Goal: Task Accomplishment & Management: Complete application form

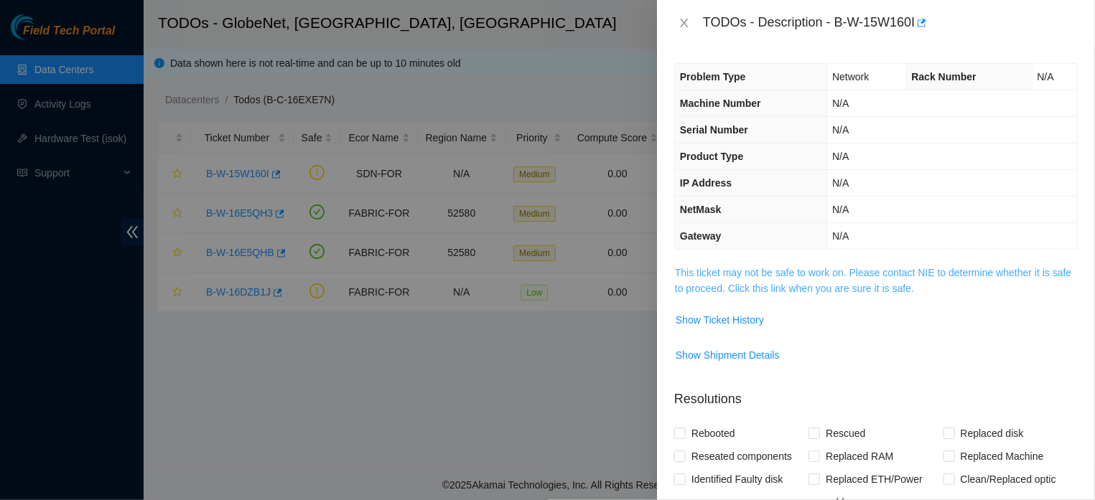
click at [765, 275] on link "This ticket may not be safe to work on. Please contact NIE to determine whether…" at bounding box center [873, 280] width 396 height 27
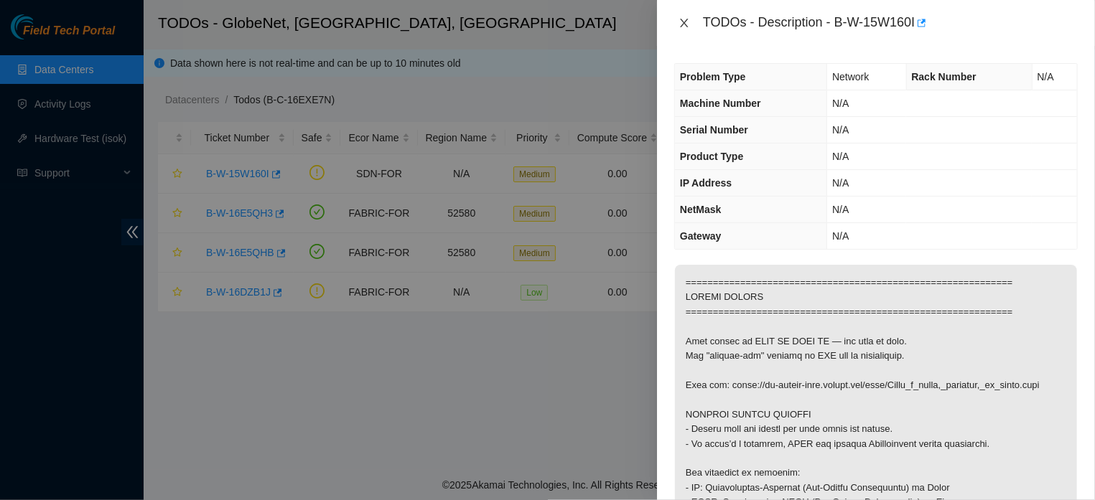
click at [686, 22] on icon "close" at bounding box center [683, 22] width 11 height 11
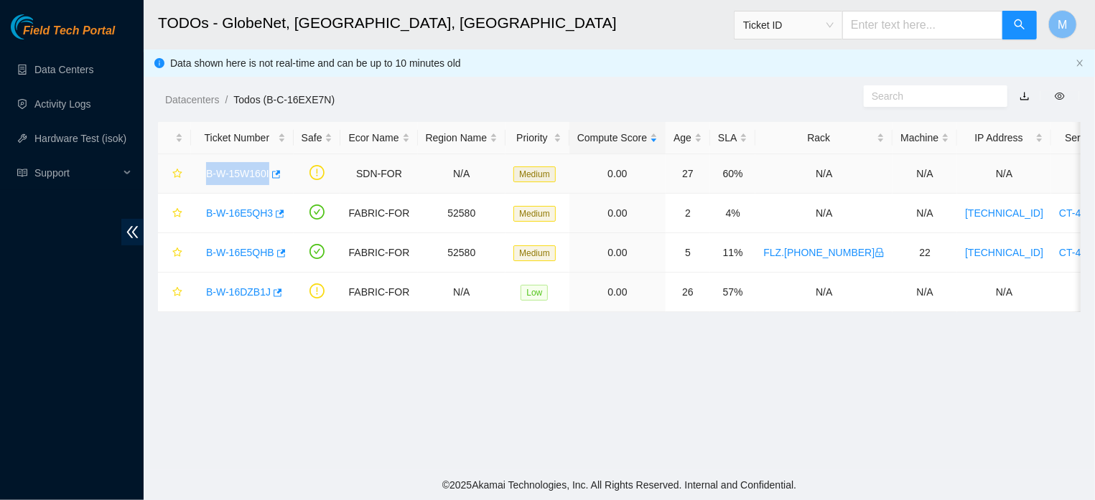
drag, startPoint x: 204, startPoint y: 172, endPoint x: 268, endPoint y: 192, distance: 67.5
click at [268, 192] on td "B-W-15W160I" at bounding box center [242, 173] width 103 height 39
copy link "B-W-15W160I"
click at [251, 176] on link "B-W-15W160I" at bounding box center [237, 173] width 63 height 11
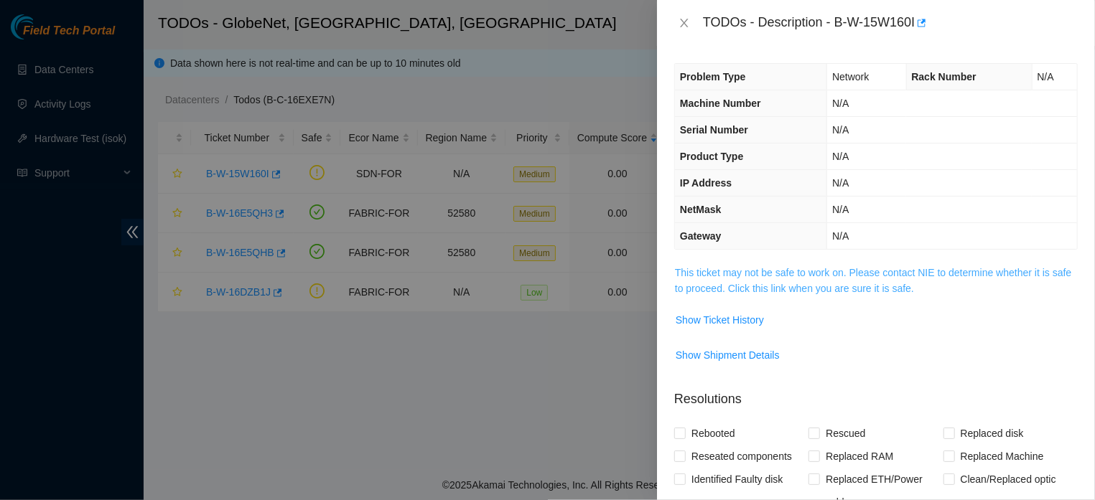
click at [795, 284] on link "This ticket may not be safe to work on. Please contact NIE to determine whether…" at bounding box center [873, 280] width 396 height 27
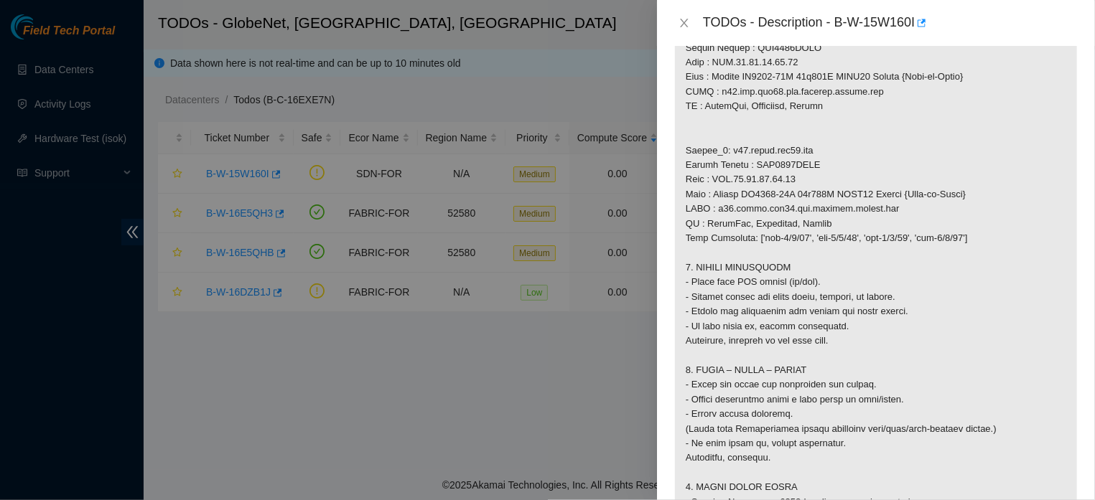
scroll to position [876, 0]
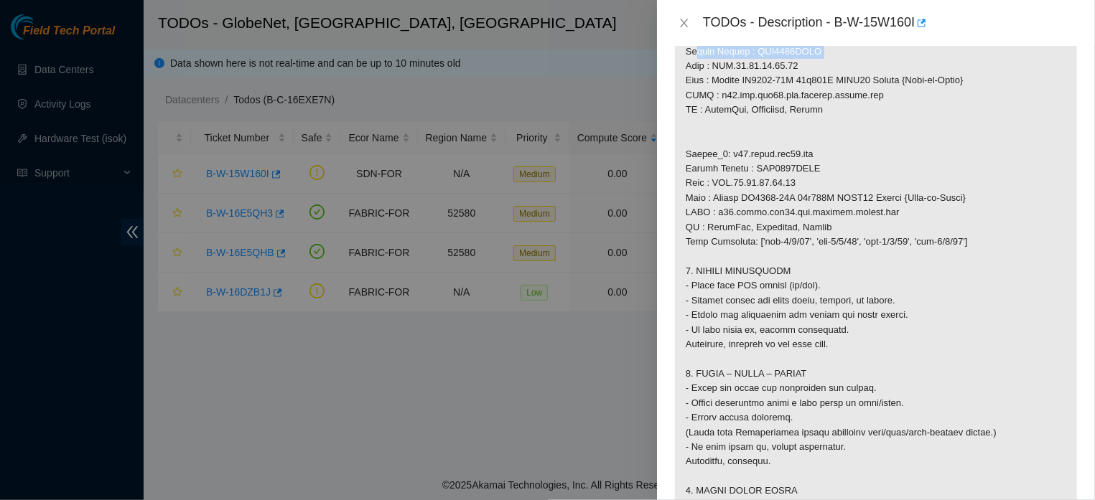
drag, startPoint x: 820, startPoint y: 169, endPoint x: 686, endPoint y: 173, distance: 134.3
click at [686, 173] on p at bounding box center [876, 117] width 402 height 1458
copy p "Serial Number : AAA2020AABY"
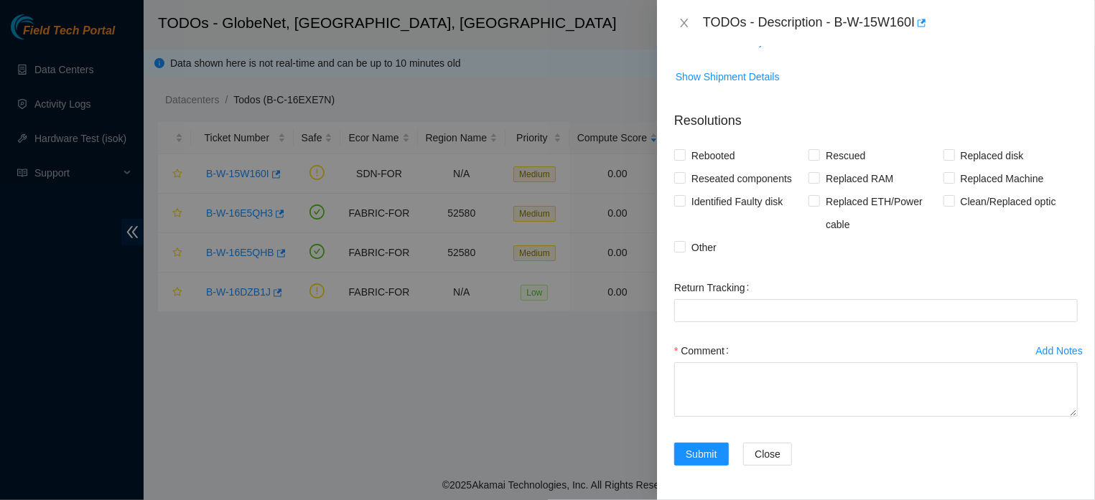
scroll to position [1861, 0]
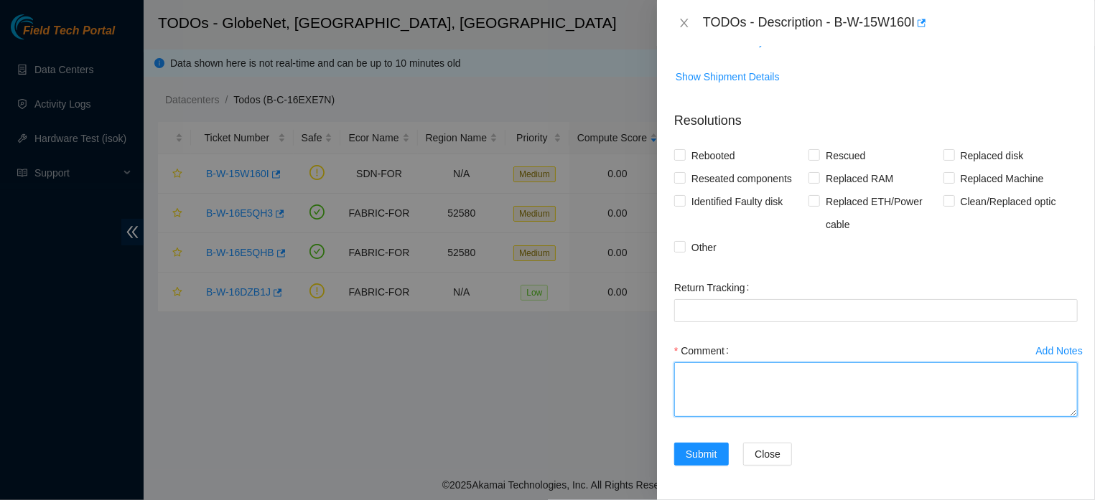
click at [759, 385] on textarea "Comment" at bounding box center [875, 390] width 403 height 55
paste textarea "IT WAS VERIFIED THAT THE ACCTON ROUTER Serial Number: AAA2020AABY IS LOCATED IN…"
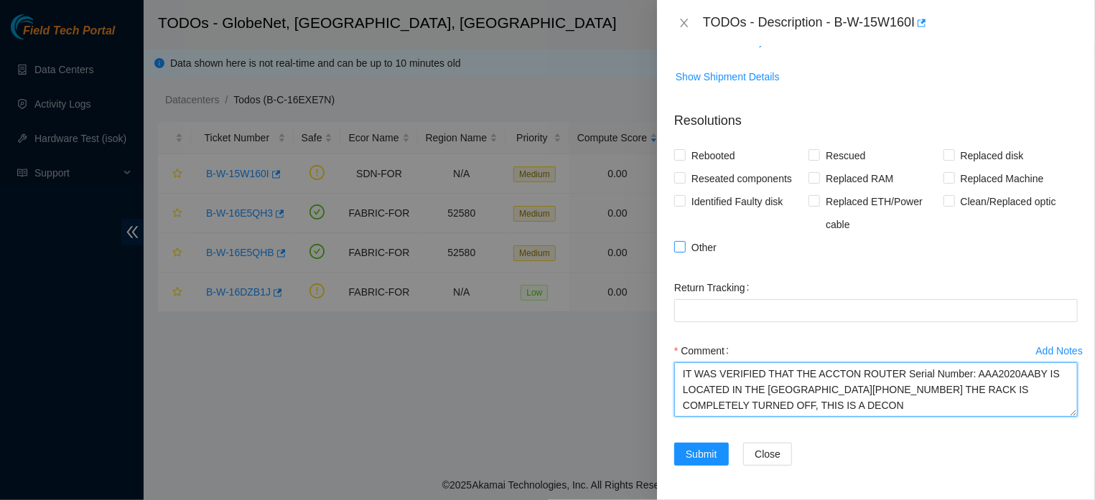
type textarea "IT WAS VERIFIED THAT THE ACCTON ROUTER Serial Number: AAA2020AABY IS LOCATED IN…"
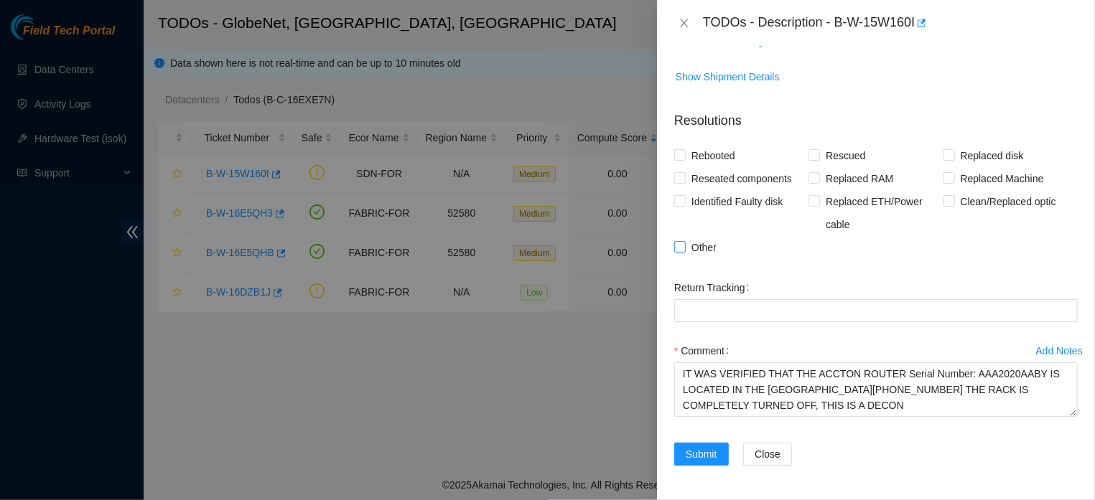
click at [683, 241] on input "Other" at bounding box center [679, 246] width 10 height 10
checkbox input "true"
click at [686, 453] on span "Submit" at bounding box center [702, 455] width 32 height 16
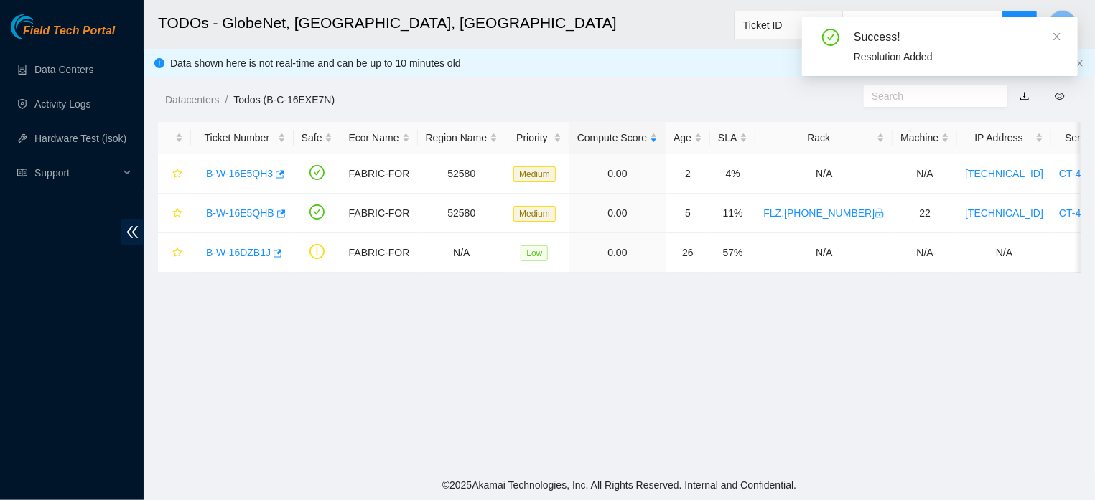
scroll to position [356, 0]
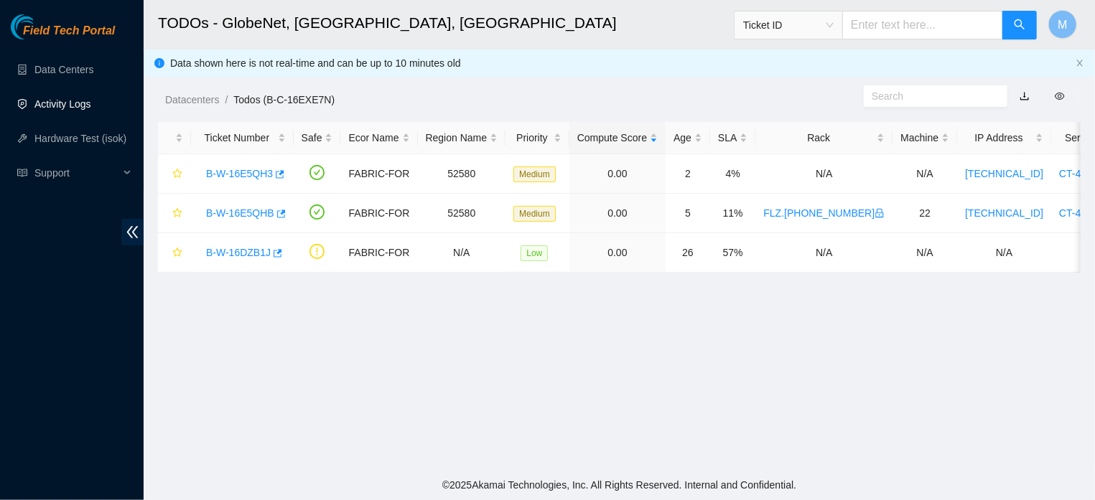
click at [63, 106] on link "Activity Logs" at bounding box center [62, 103] width 57 height 11
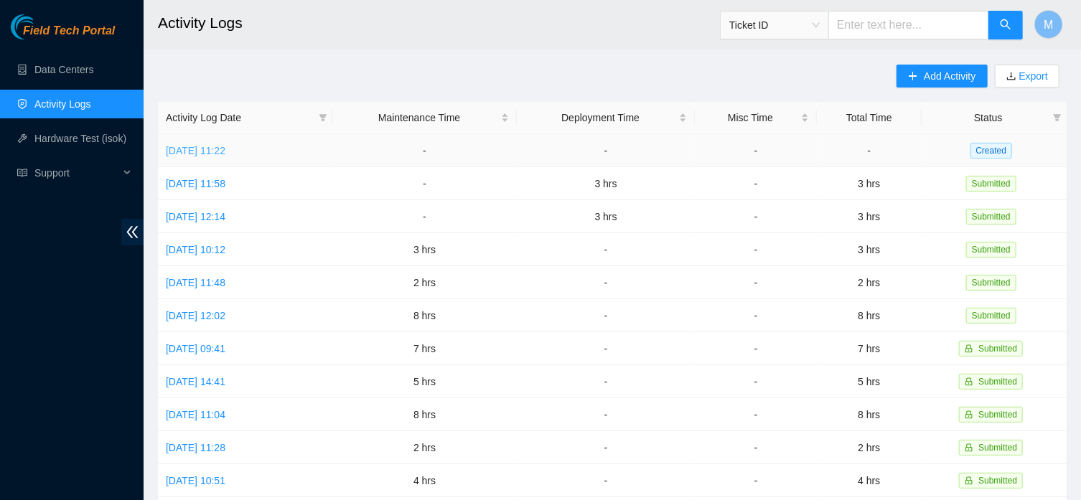
click at [215, 152] on link "[DATE] 11:22" at bounding box center [196, 150] width 60 height 11
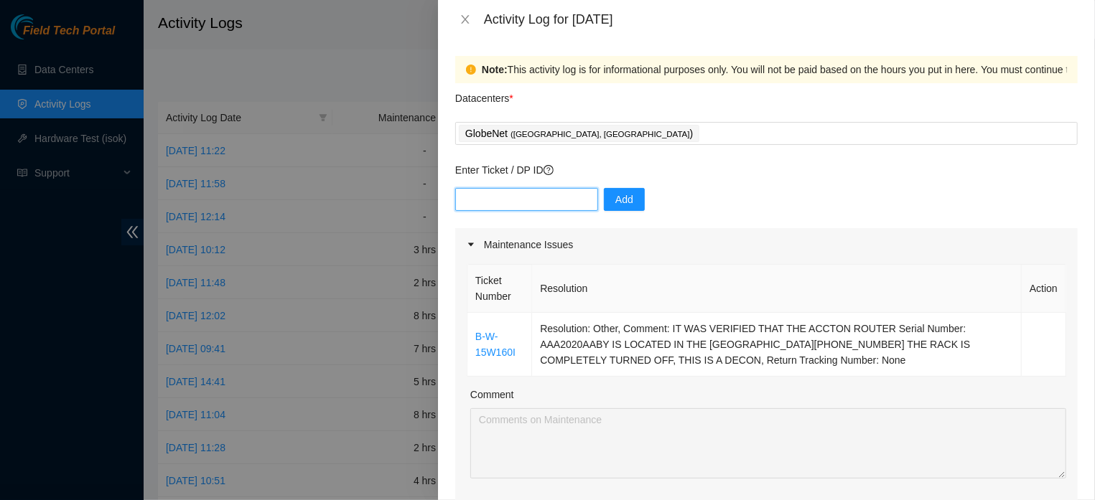
click at [523, 205] on input "text" at bounding box center [526, 199] width 143 height 23
paste input "DP84941"
type input "DP84941"
click at [606, 200] on button "Add" at bounding box center [624, 199] width 41 height 23
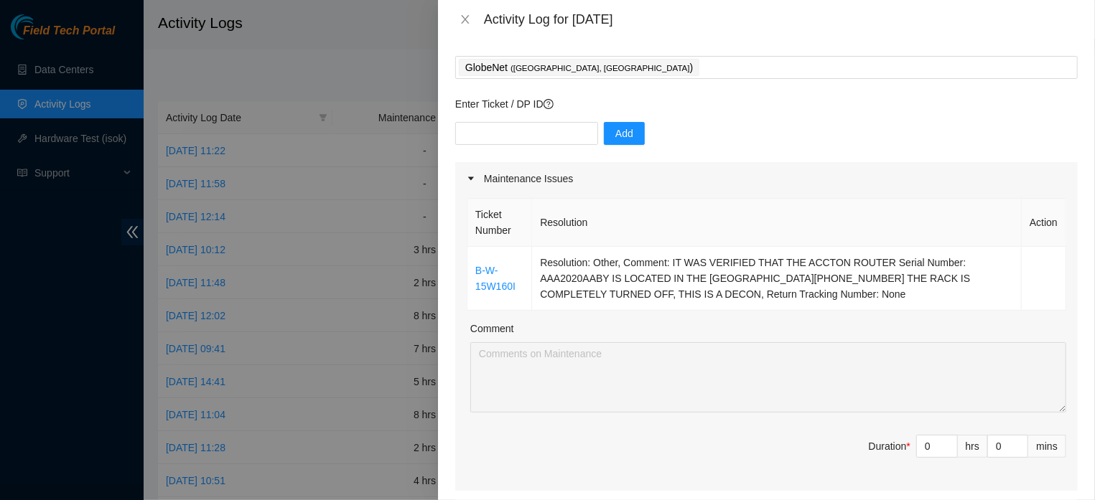
scroll to position [248, 0]
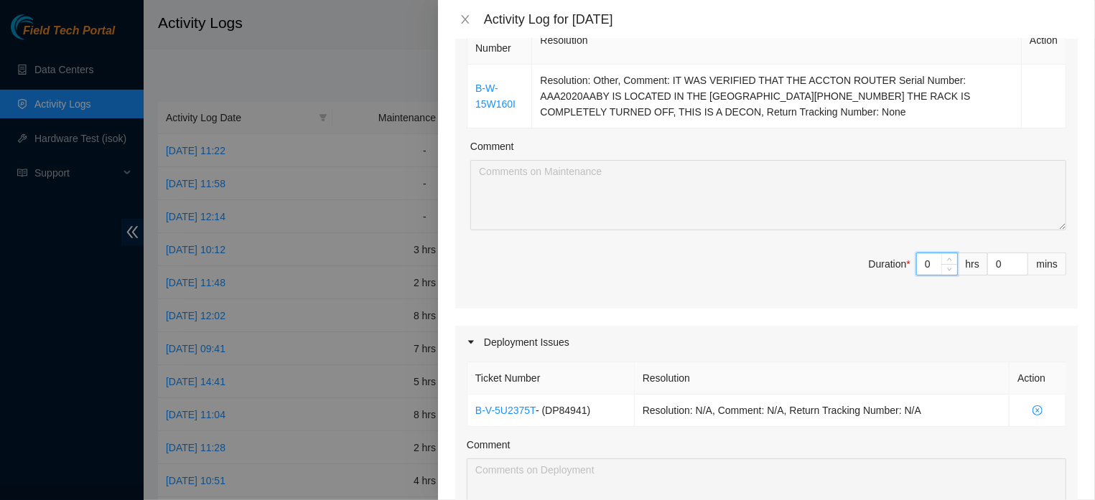
drag, startPoint x: 919, startPoint y: 277, endPoint x: 906, endPoint y: 281, distance: 13.6
click at [917, 275] on input "0" at bounding box center [937, 264] width 40 height 22
type input "1"
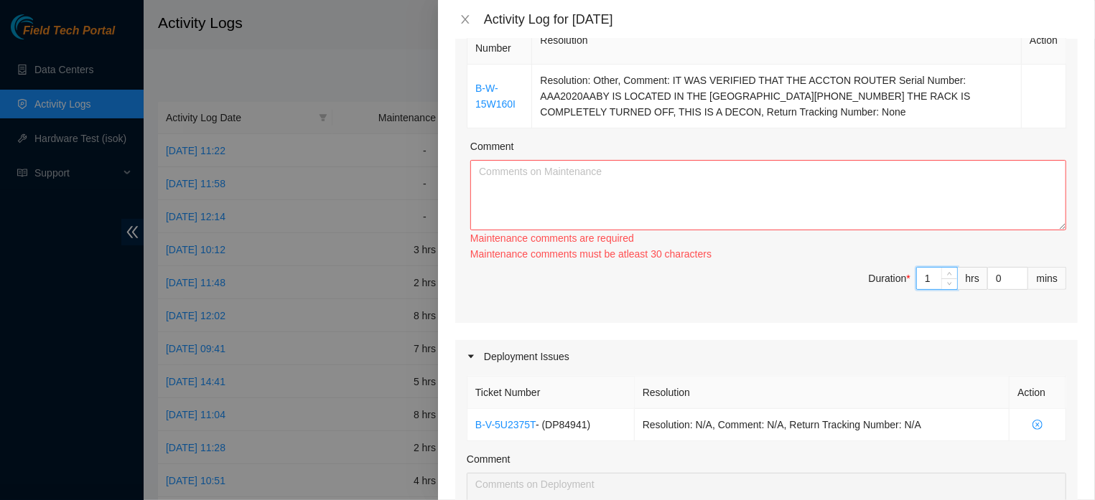
type input "1"
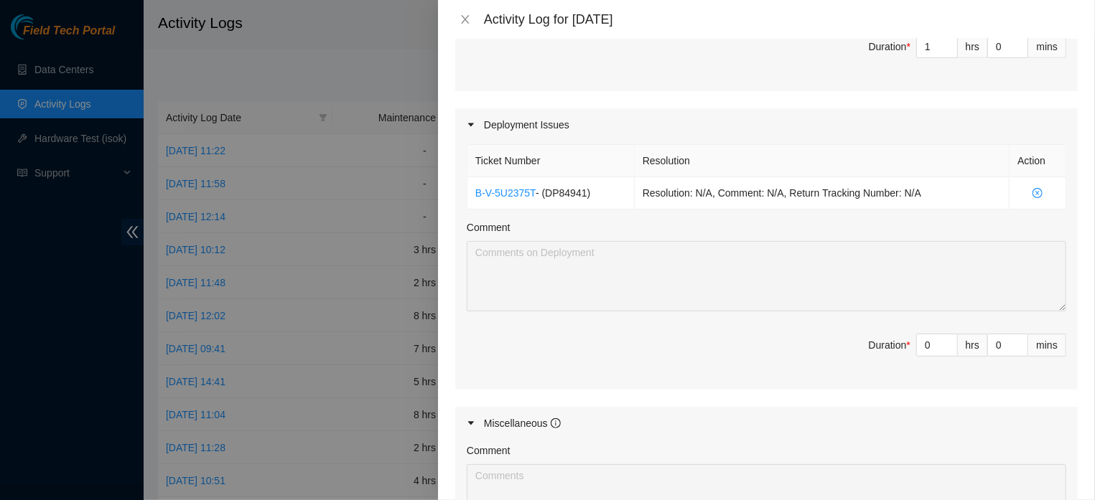
scroll to position [618, 0]
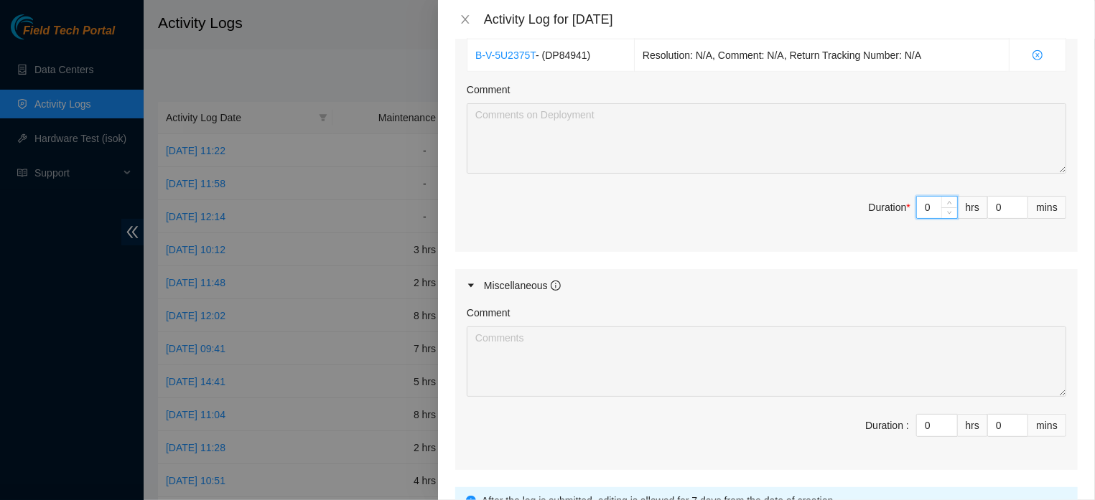
drag, startPoint x: 917, startPoint y: 238, endPoint x: 895, endPoint y: 238, distance: 21.5
click at [917, 218] on input "0" at bounding box center [937, 208] width 40 height 22
type input "2"
type input "3"
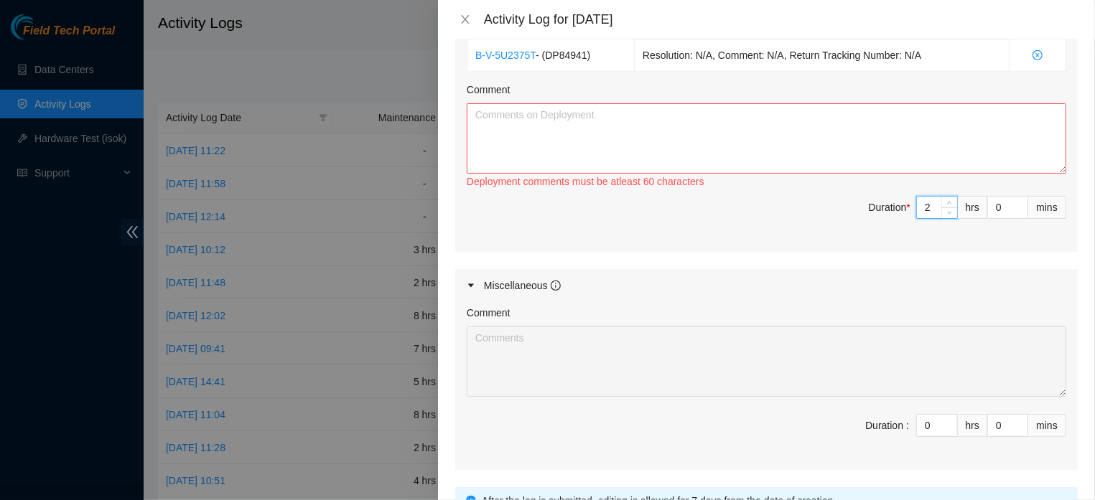
type input "2"
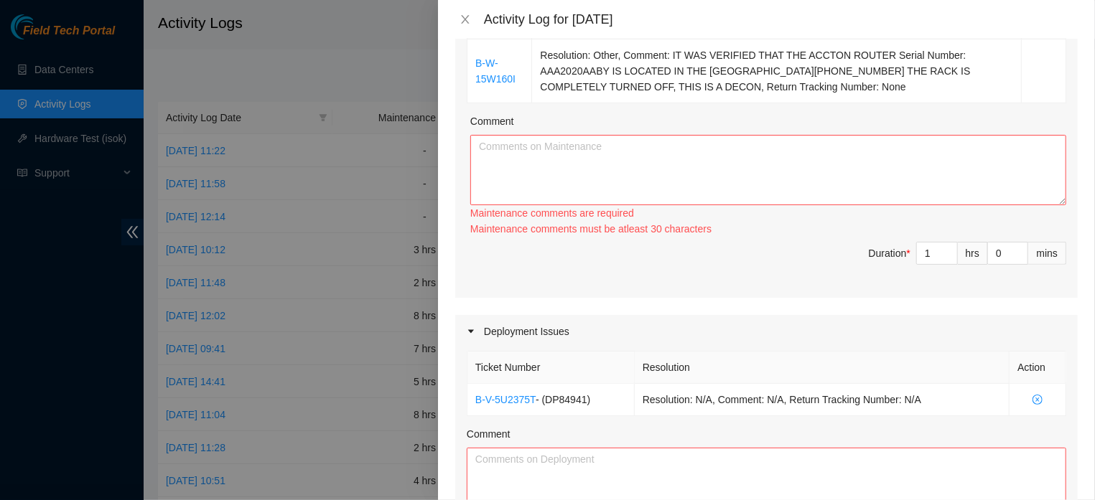
scroll to position [260, 0]
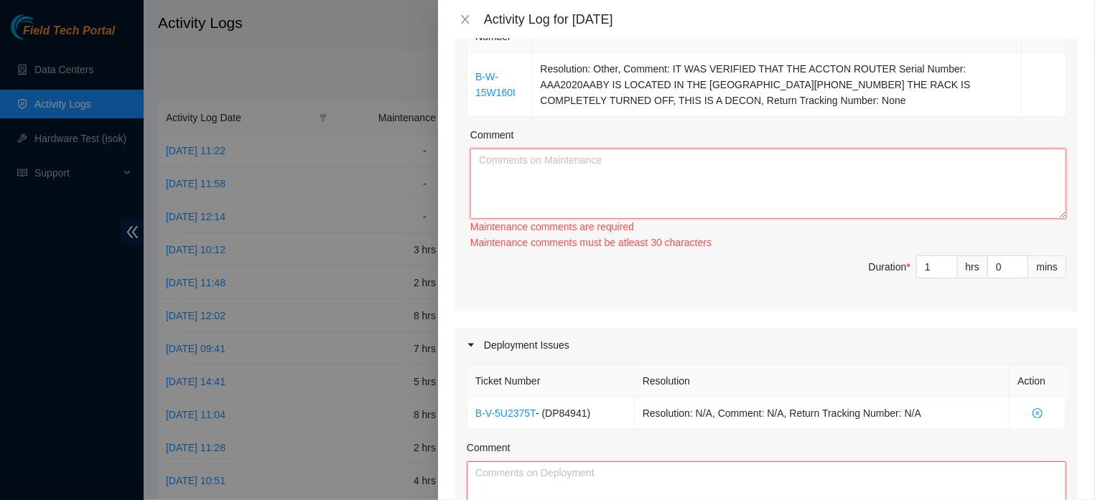
click at [593, 175] on textarea "Comment" at bounding box center [768, 184] width 596 height 70
paste textarea "IT WAS VERIFIED THAT THE ACCTON ROUTER Serial Number: AAA2020AABY IS LOCATED IN…"
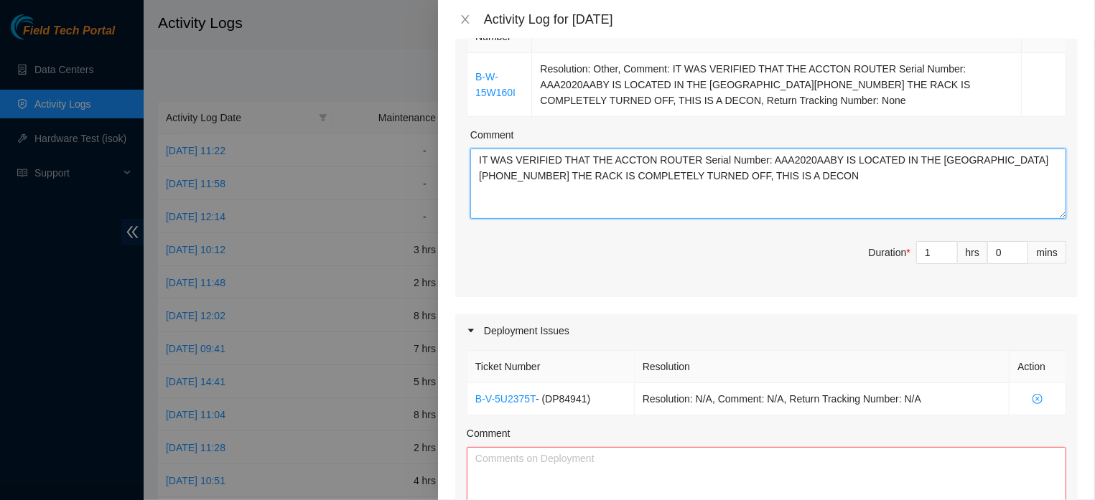
type textarea "IT WAS VERIFIED THAT THE ACCTON ROUTER Serial Number: AAA2020AABY IS LOCATED IN…"
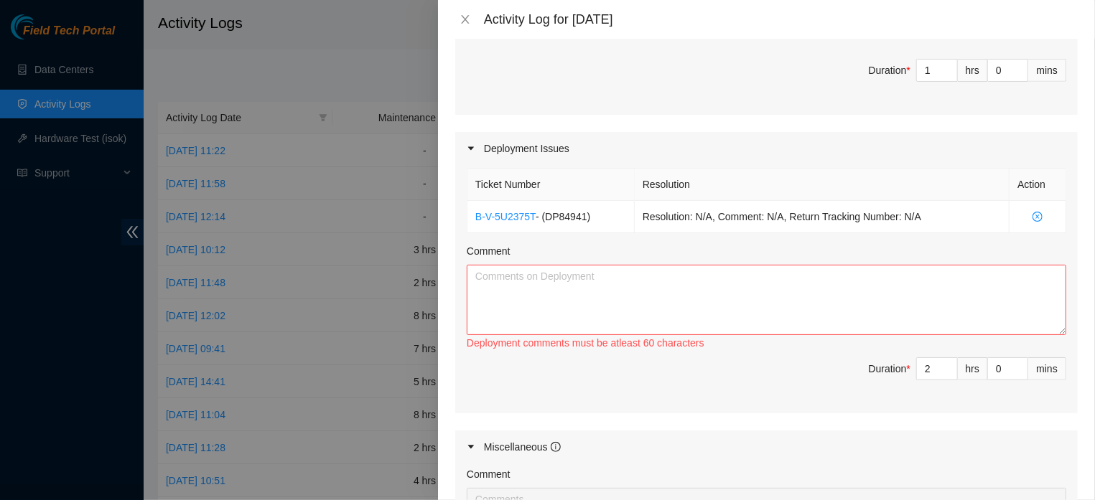
scroll to position [589, 0]
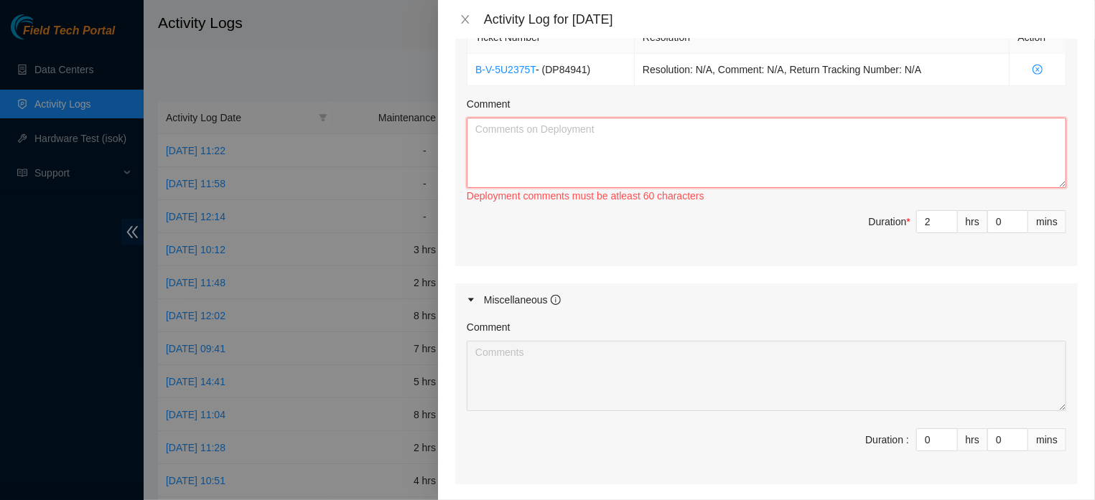
click at [515, 183] on textarea "Comment" at bounding box center [766, 153] width 599 height 70
paste textarea "MAKING AND APPLYING LABELS AND PASSING FIBER BETWEEN RACKS: FLZ.[PHONE_NUMBER]>…"
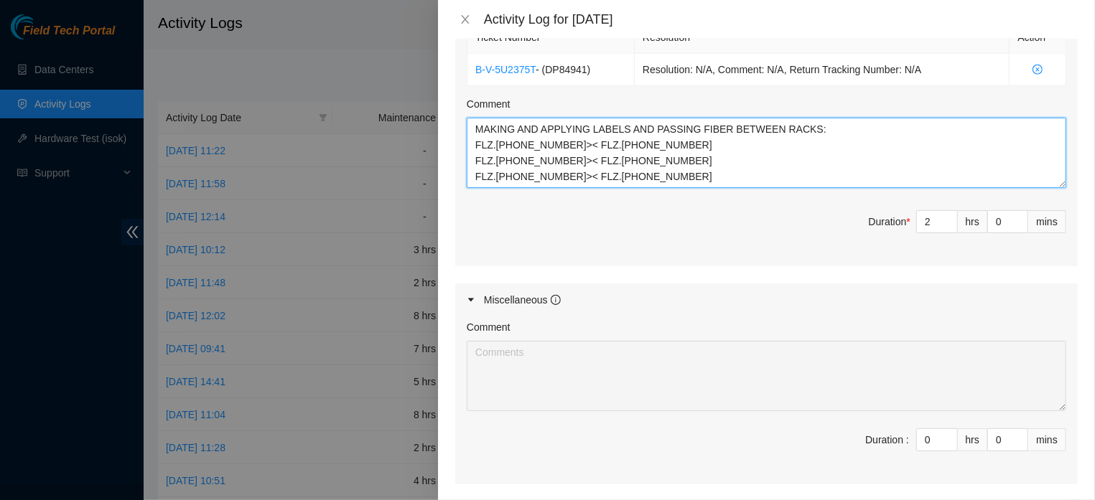
type textarea "MAKING AND APPLYING LABELS AND PASSING FIBER BETWEEN RACKS: FLZ.[PHONE_NUMBER]>…"
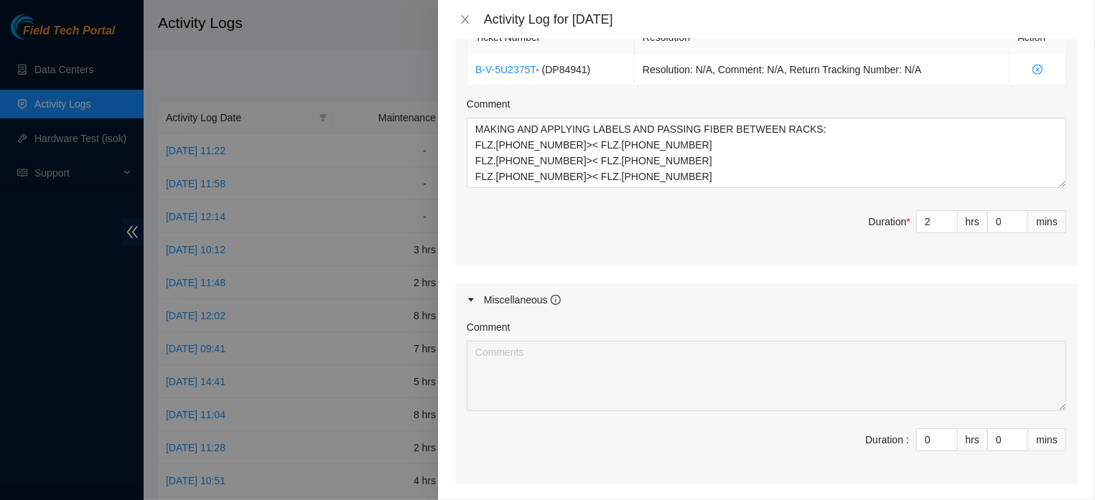
scroll to position [770, 0]
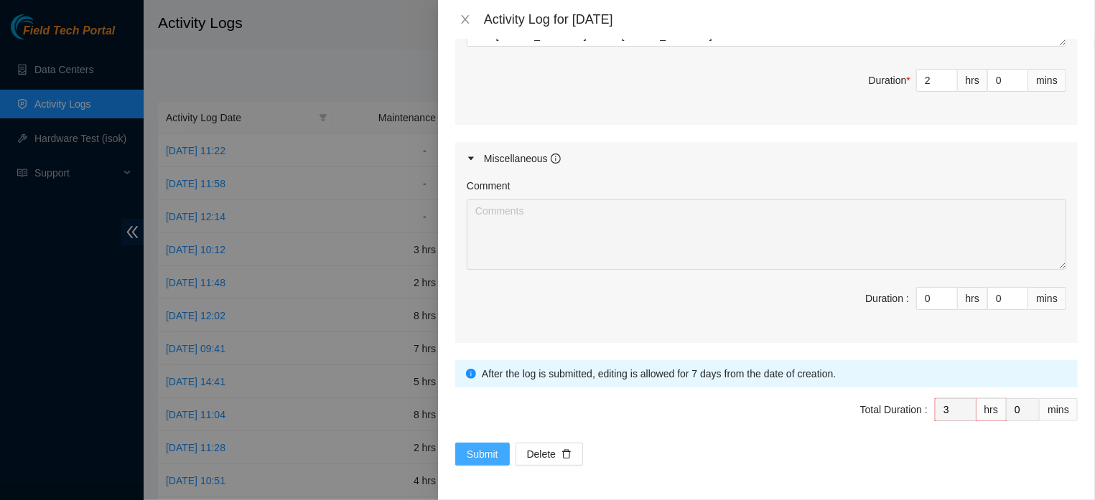
click at [487, 446] on button "Submit" at bounding box center [482, 454] width 55 height 23
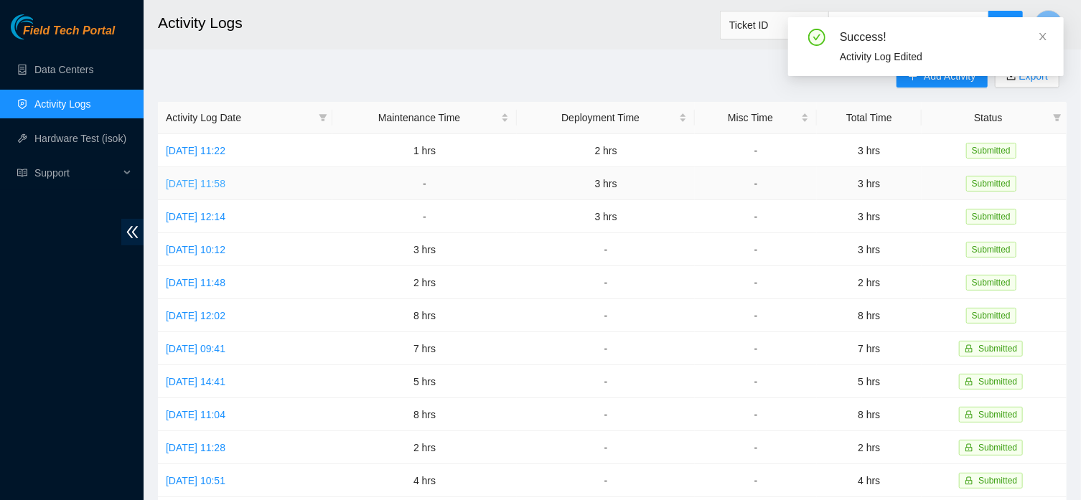
click at [225, 188] on link "[DATE] 11:58" at bounding box center [196, 183] width 60 height 11
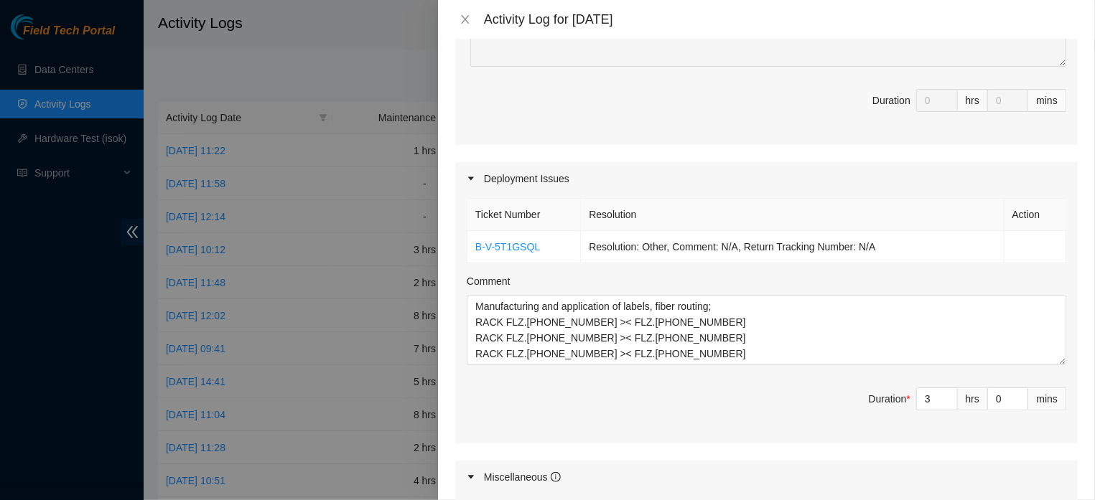
scroll to position [0, 0]
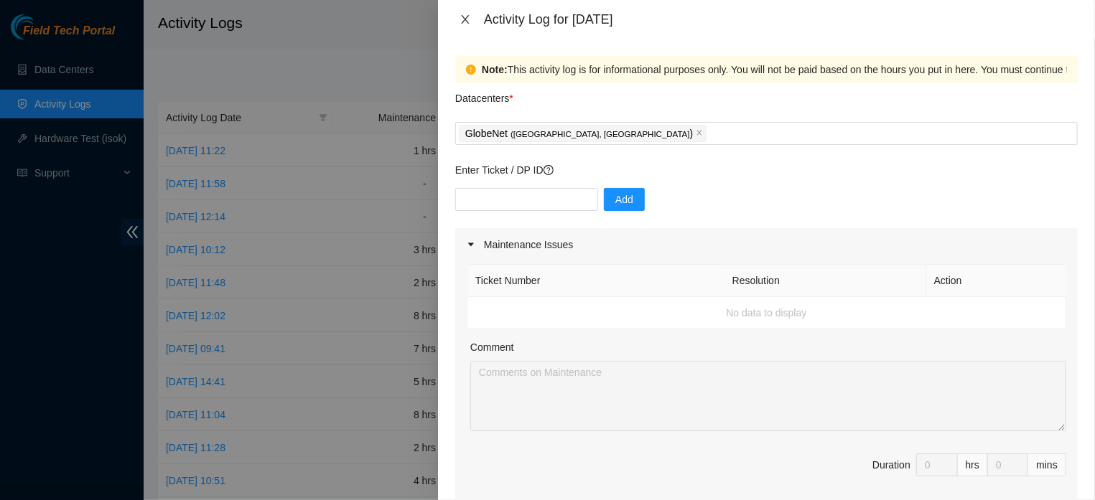
click at [458, 19] on button "Close" at bounding box center [465, 20] width 20 height 14
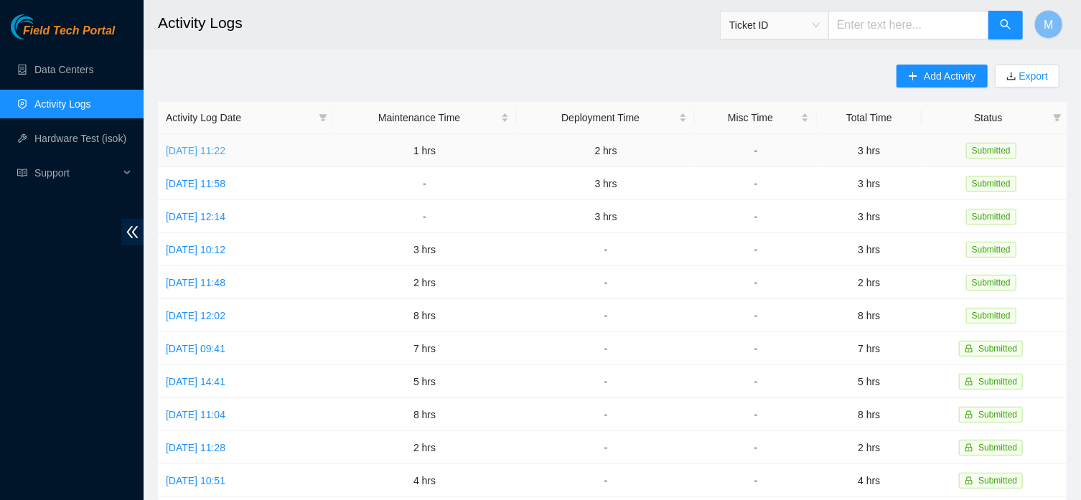
click at [190, 146] on link "[DATE] 11:22" at bounding box center [196, 150] width 60 height 11
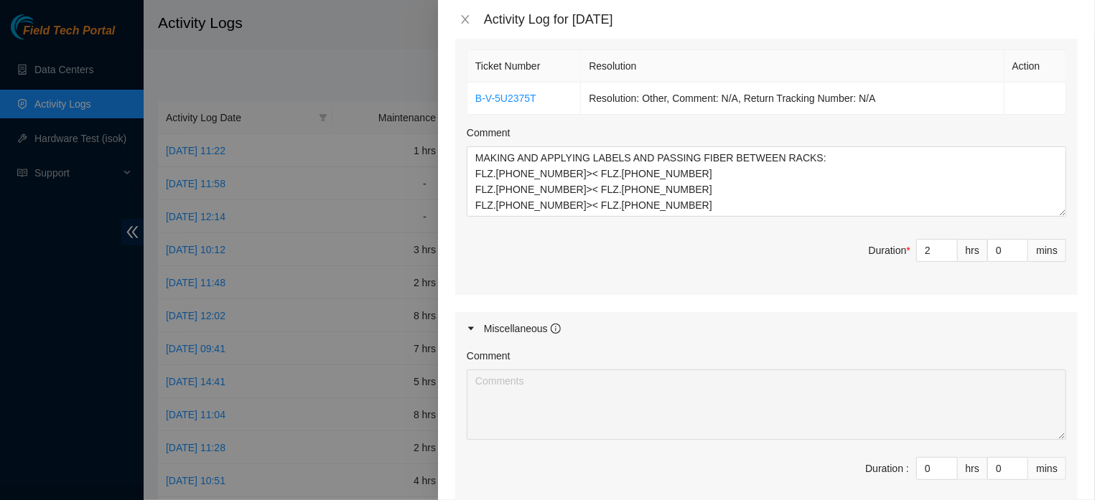
scroll to position [770, 0]
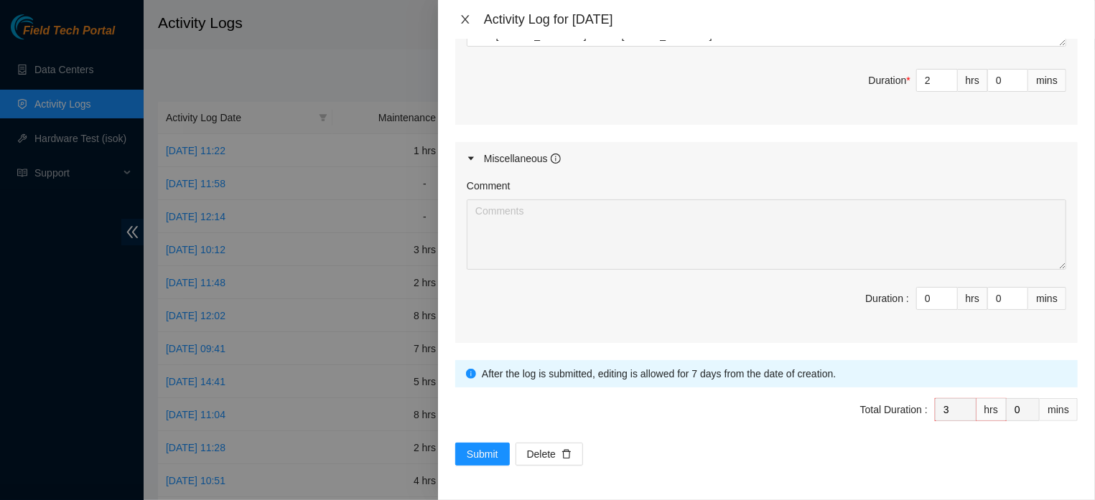
click at [463, 19] on icon "close" at bounding box center [465, 19] width 8 height 9
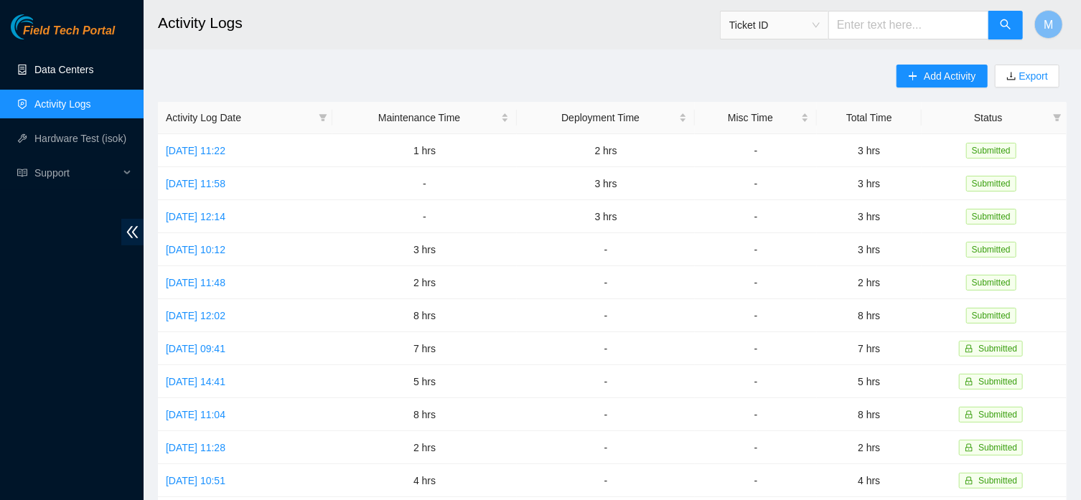
click at [70, 69] on link "Data Centers" at bounding box center [63, 69] width 59 height 11
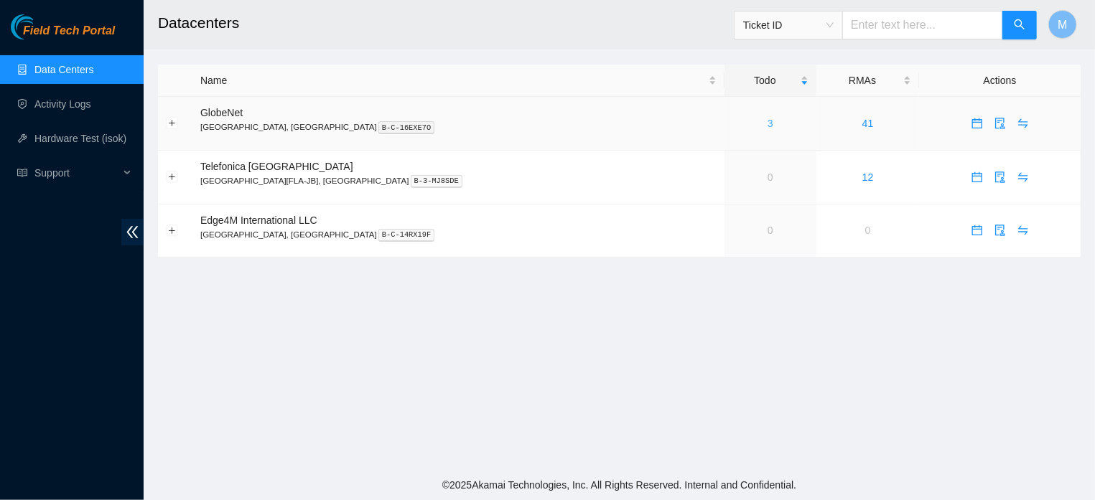
click at [767, 125] on link "3" at bounding box center [770, 123] width 6 height 11
